Goal: Use online tool/utility: Utilize a website feature to perform a specific function

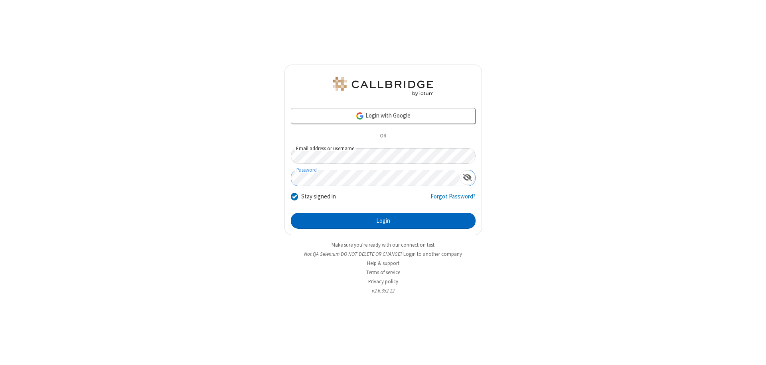
click at [383, 221] on button "Login" at bounding box center [383, 221] width 185 height 16
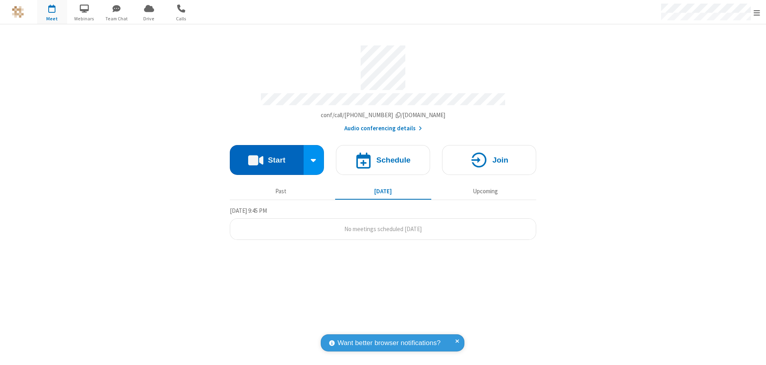
click at [266, 156] on button "Start" at bounding box center [267, 160] width 74 height 30
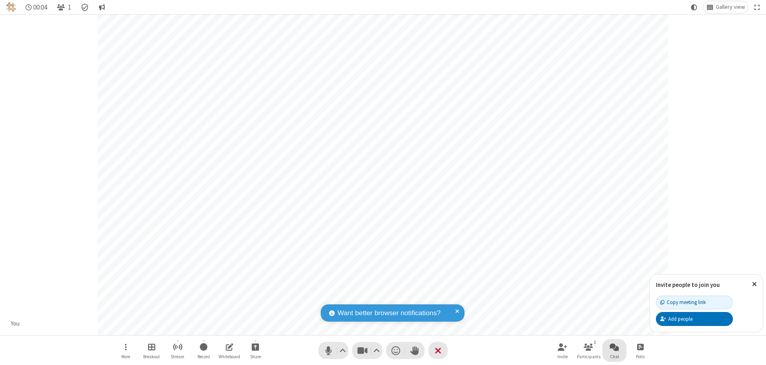
click at [614, 347] on span "Open chat" at bounding box center [614, 347] width 10 height 10
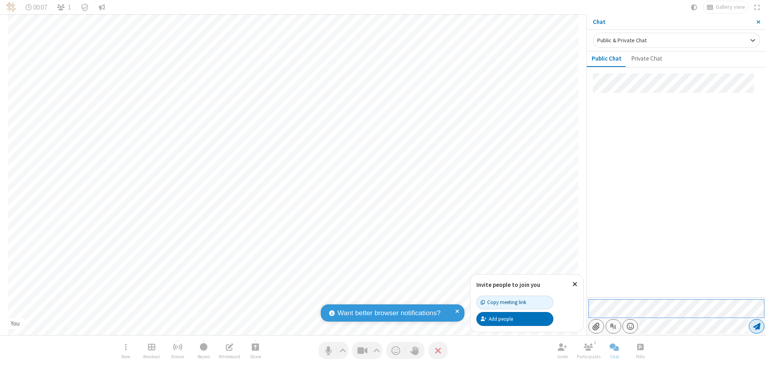
click at [756, 327] on span "Send message" at bounding box center [756, 327] width 7 height 8
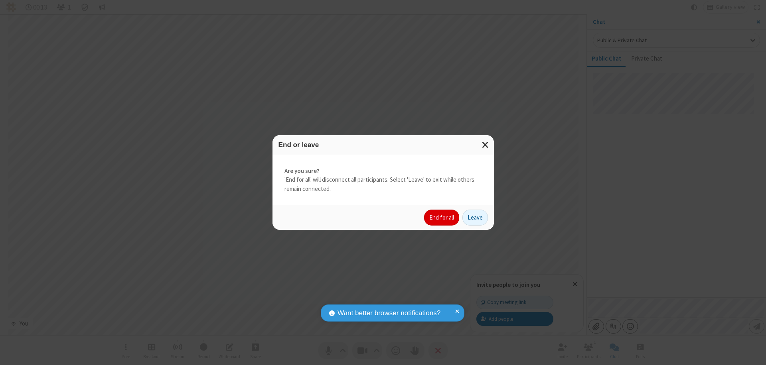
click at [442, 218] on button "End for all" at bounding box center [441, 218] width 35 height 16
